Goal: Task Accomplishment & Management: Manage account settings

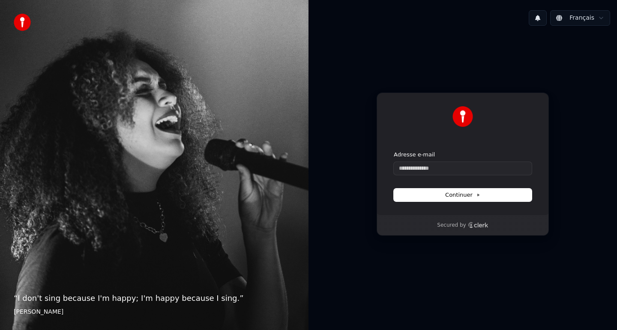
click at [426, 161] on div "Adresse e-mail" at bounding box center [463, 163] width 138 height 24
click at [419, 168] on input "Adresse e-mail" at bounding box center [463, 168] width 138 height 13
click at [394, 151] on button "submit" at bounding box center [394, 151] width 0 height 0
type input "**********"
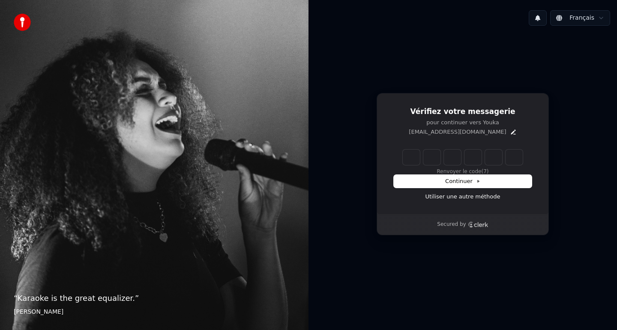
click at [415, 165] on div "Renvoyer le code (7)" at bounding box center [463, 162] width 138 height 26
click at [411, 158] on input "Enter verification code" at bounding box center [463, 156] width 120 height 15
type input "******"
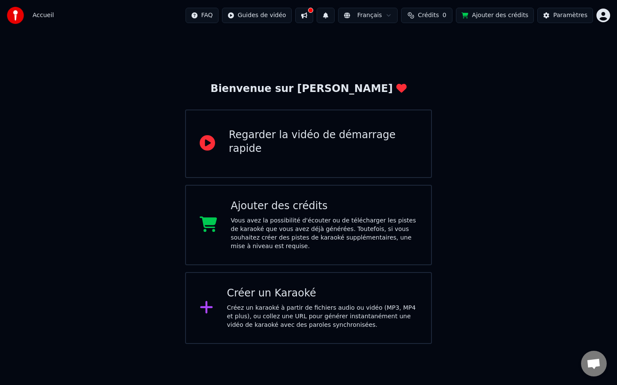
click at [310, 20] on button at bounding box center [304, 15] width 18 height 15
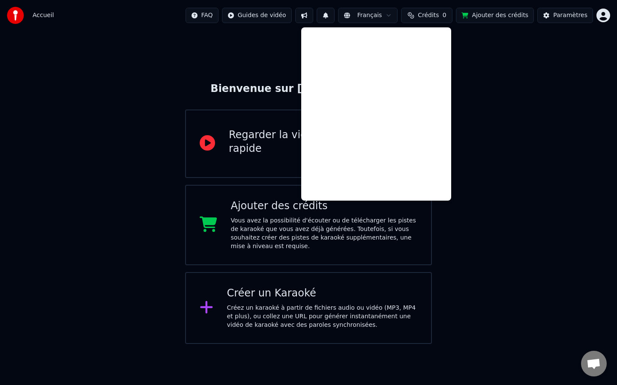
click at [254, 63] on div "Bienvenue sur Youka Regarder la vidéo de démarrage rapide Ajouter des crédits V…" at bounding box center [308, 187] width 617 height 313
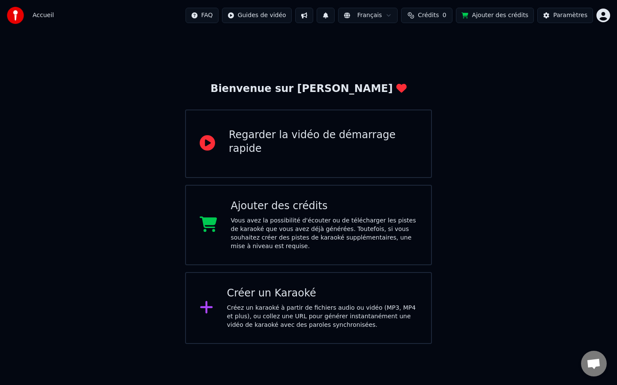
click at [290, 222] on div "Vous avez la possibilité d'écouter ou de télécharger les pistes de karaoké que …" at bounding box center [324, 234] width 187 height 34
click at [42, 16] on span "Accueil" at bounding box center [43, 15] width 21 height 9
click at [302, 155] on div "Regarder la vidéo de démarrage rapide" at bounding box center [308, 144] width 247 height 69
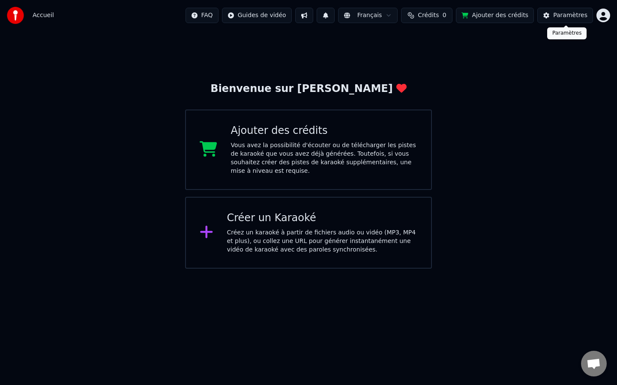
click at [559, 19] on div "Paramètres" at bounding box center [570, 15] width 34 height 9
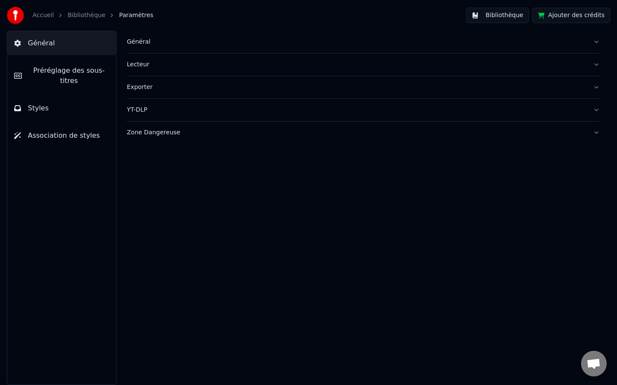
click at [140, 84] on div "Exporter" at bounding box center [356, 87] width 459 height 9
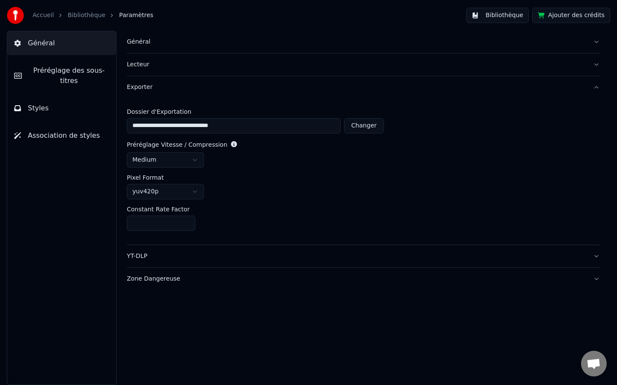
click at [140, 84] on div "Exporter" at bounding box center [356, 87] width 459 height 9
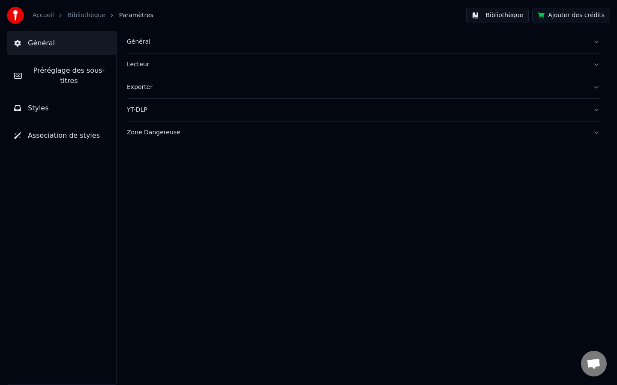
click at [50, 19] on link "Accueil" at bounding box center [43, 15] width 21 height 9
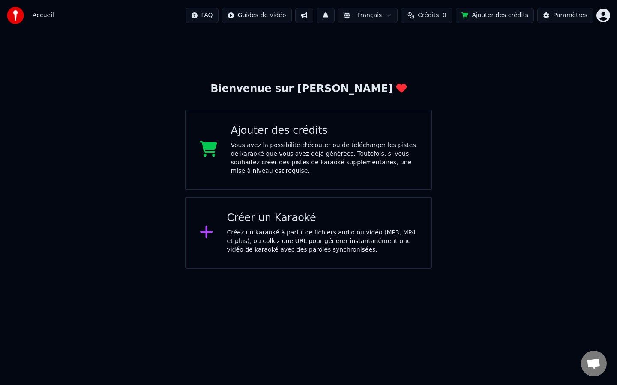
click at [513, 14] on button "Ajouter des crédits" at bounding box center [495, 15] width 78 height 15
